Goal: Task Accomplishment & Management: Complete application form

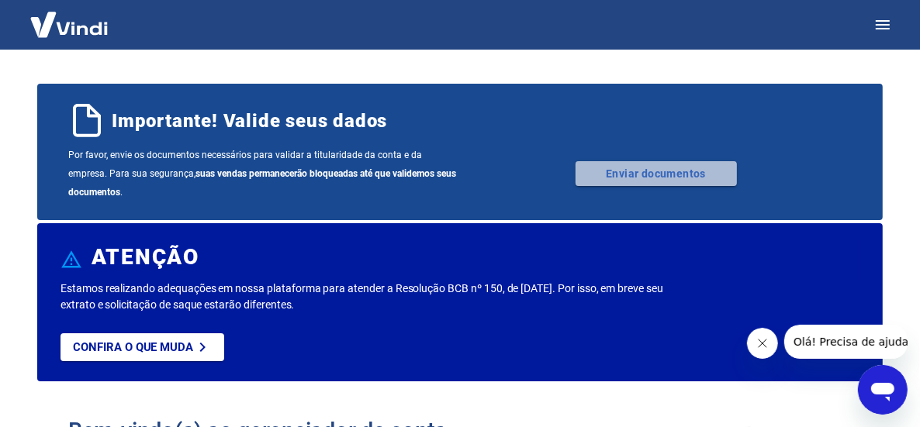
click at [640, 175] on link "Enviar documentos" at bounding box center [655, 173] width 161 height 25
